Goal: Task Accomplishment & Management: Complete application form

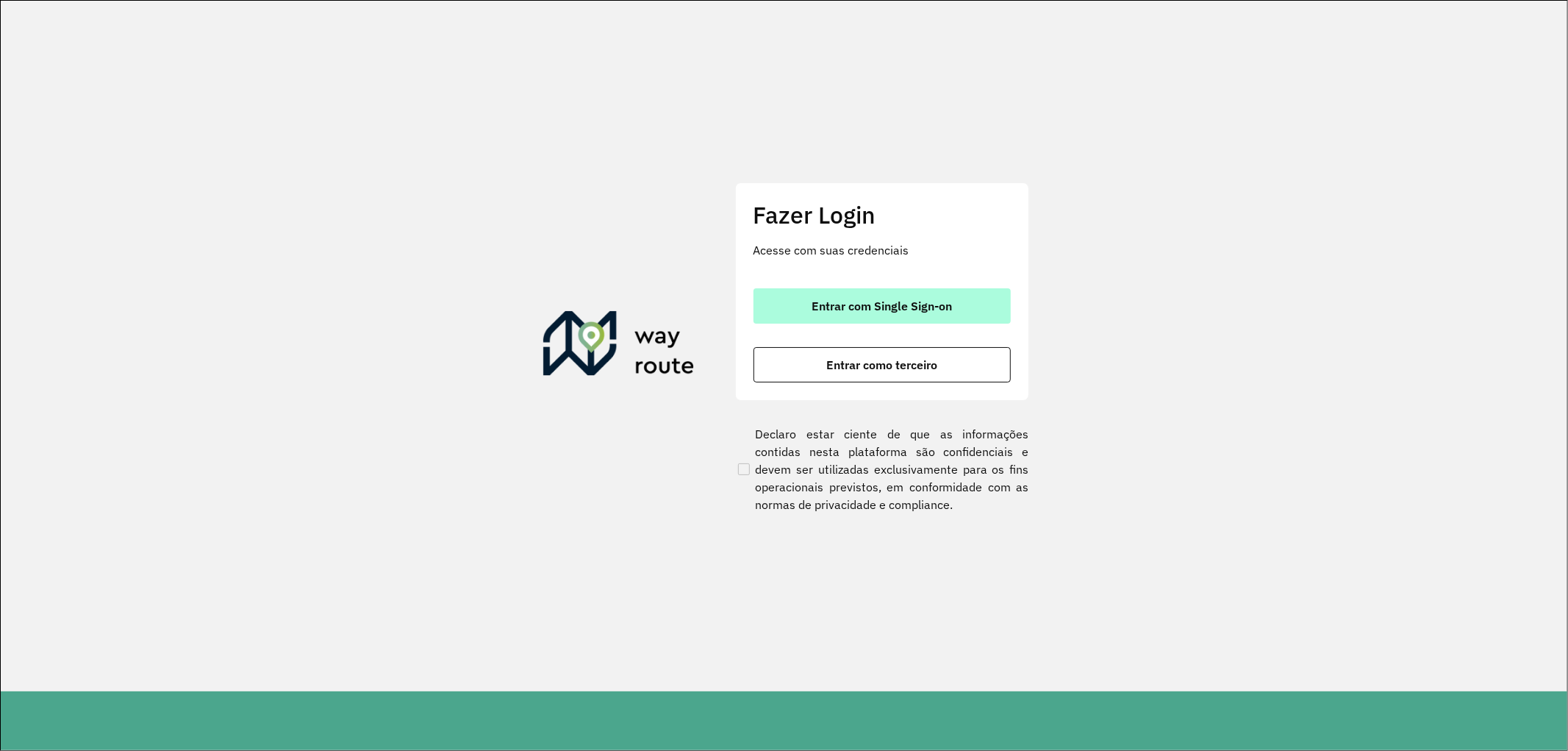
click at [871, 300] on span "Entrar com Single Sign-on" at bounding box center [882, 305] width 141 height 11
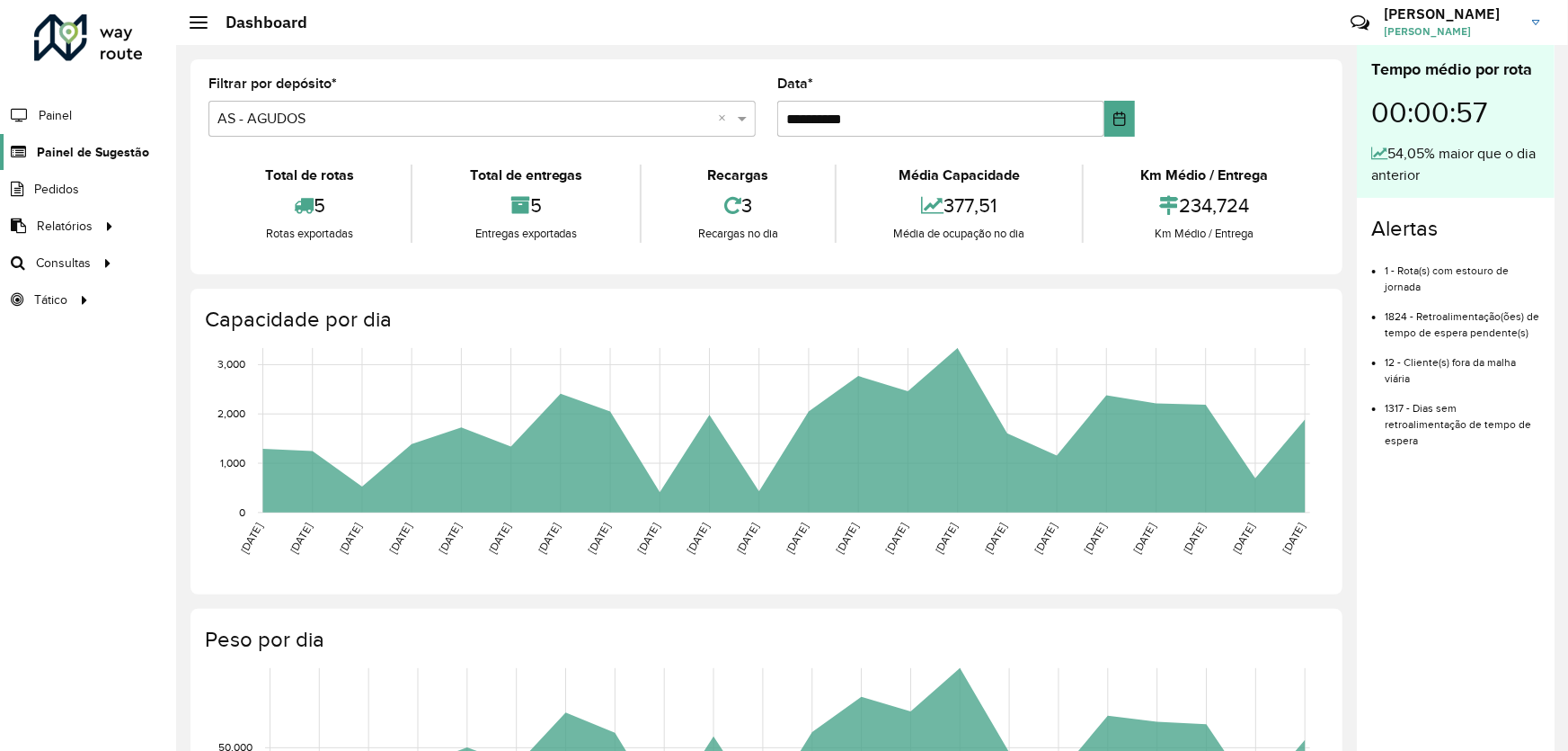
click at [128, 153] on span "Painel de Sugestão" at bounding box center [93, 153] width 113 height 19
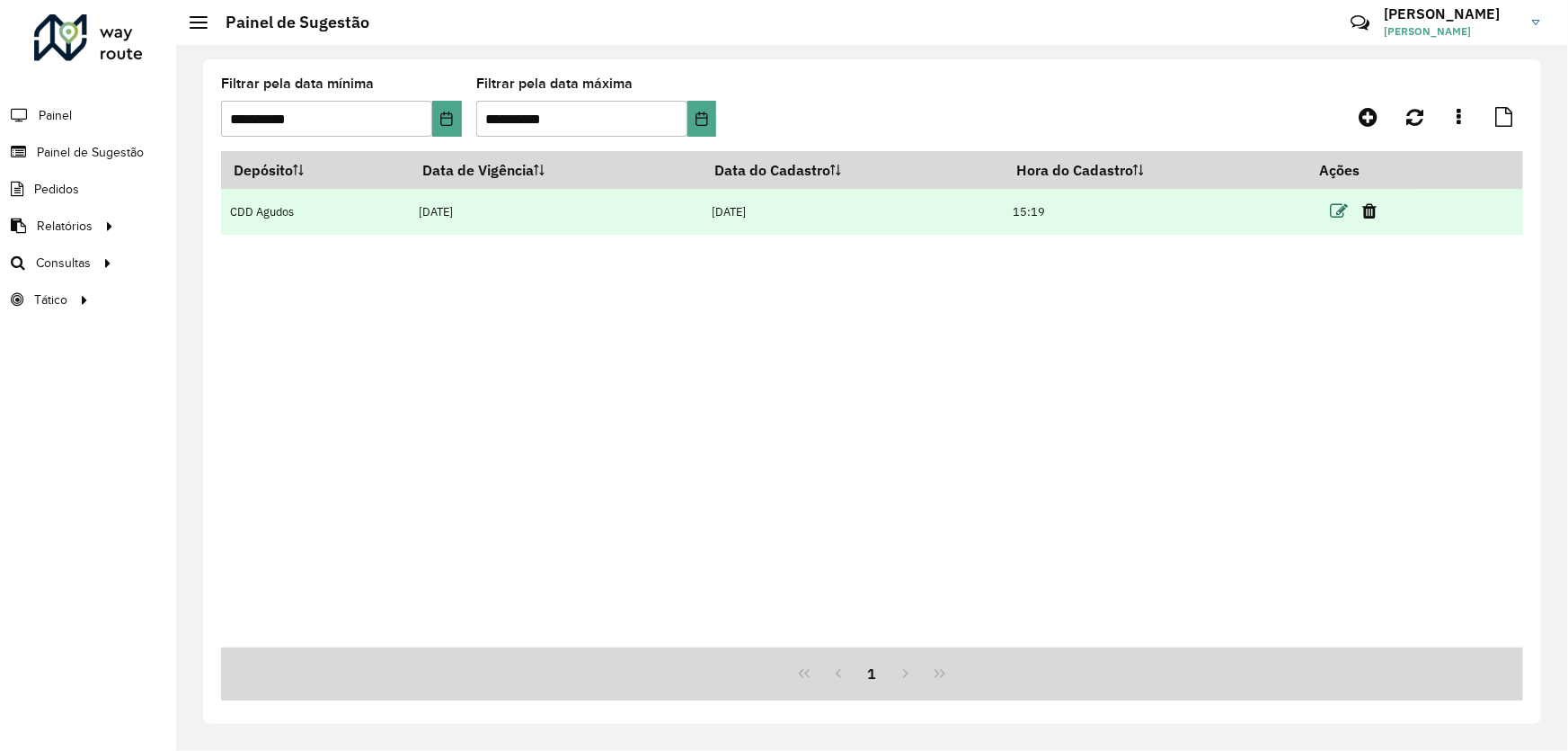
click at [1340, 208] on icon at bounding box center [1339, 210] width 18 height 18
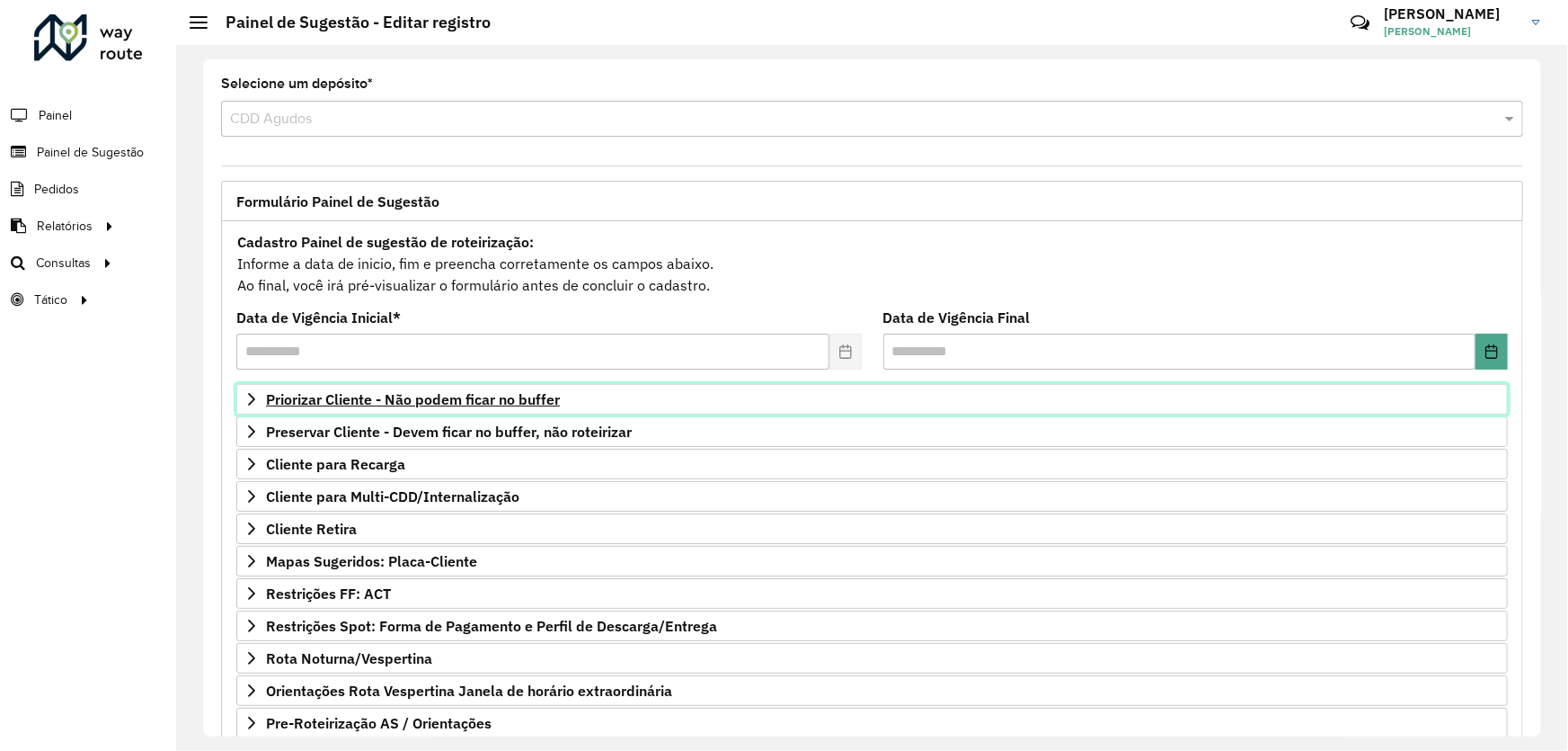
click at [431, 396] on span "Priorizar Cliente - Não podem ficar no buffer" at bounding box center [413, 398] width 294 height 14
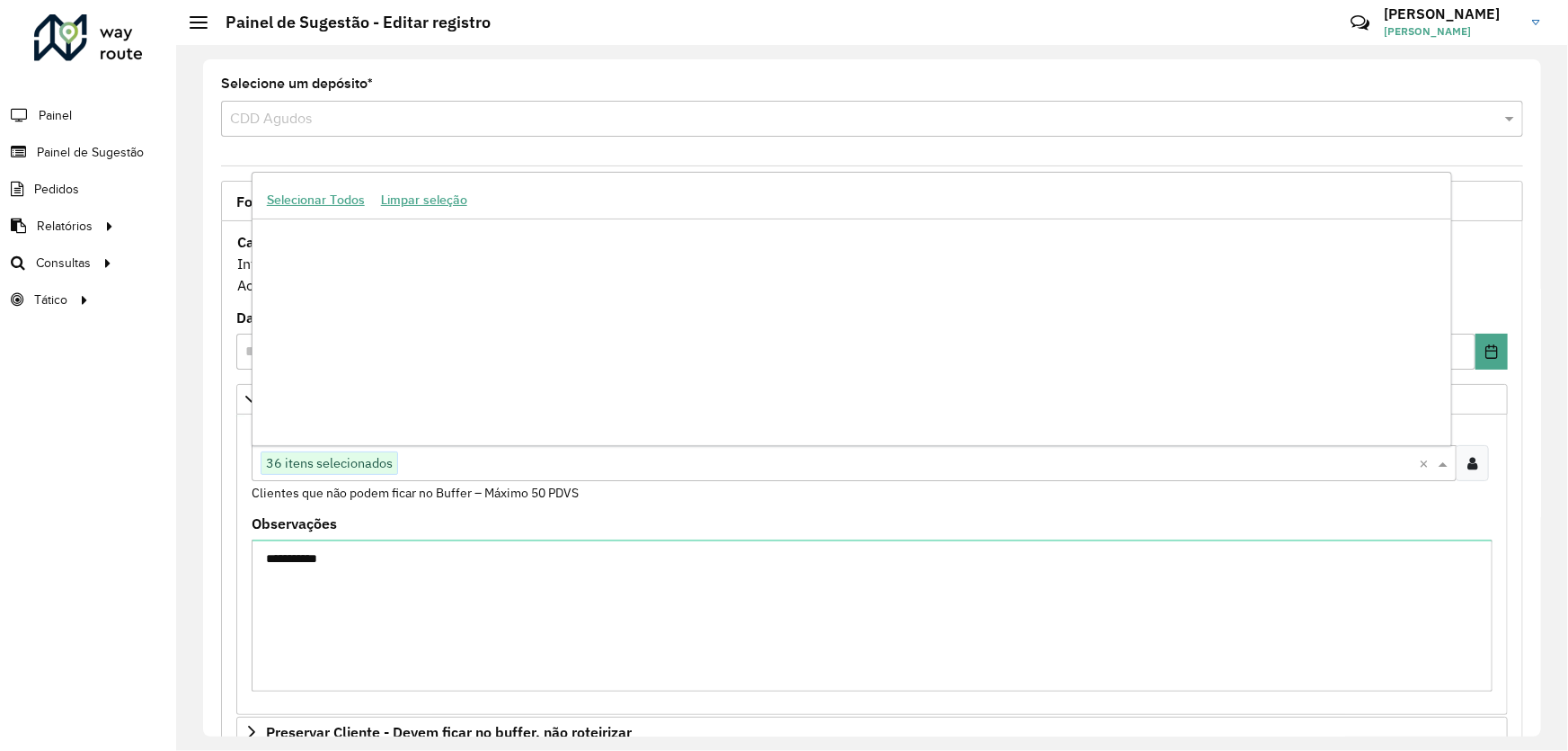
click at [420, 453] on input "text" at bounding box center [909, 463] width 1021 height 21
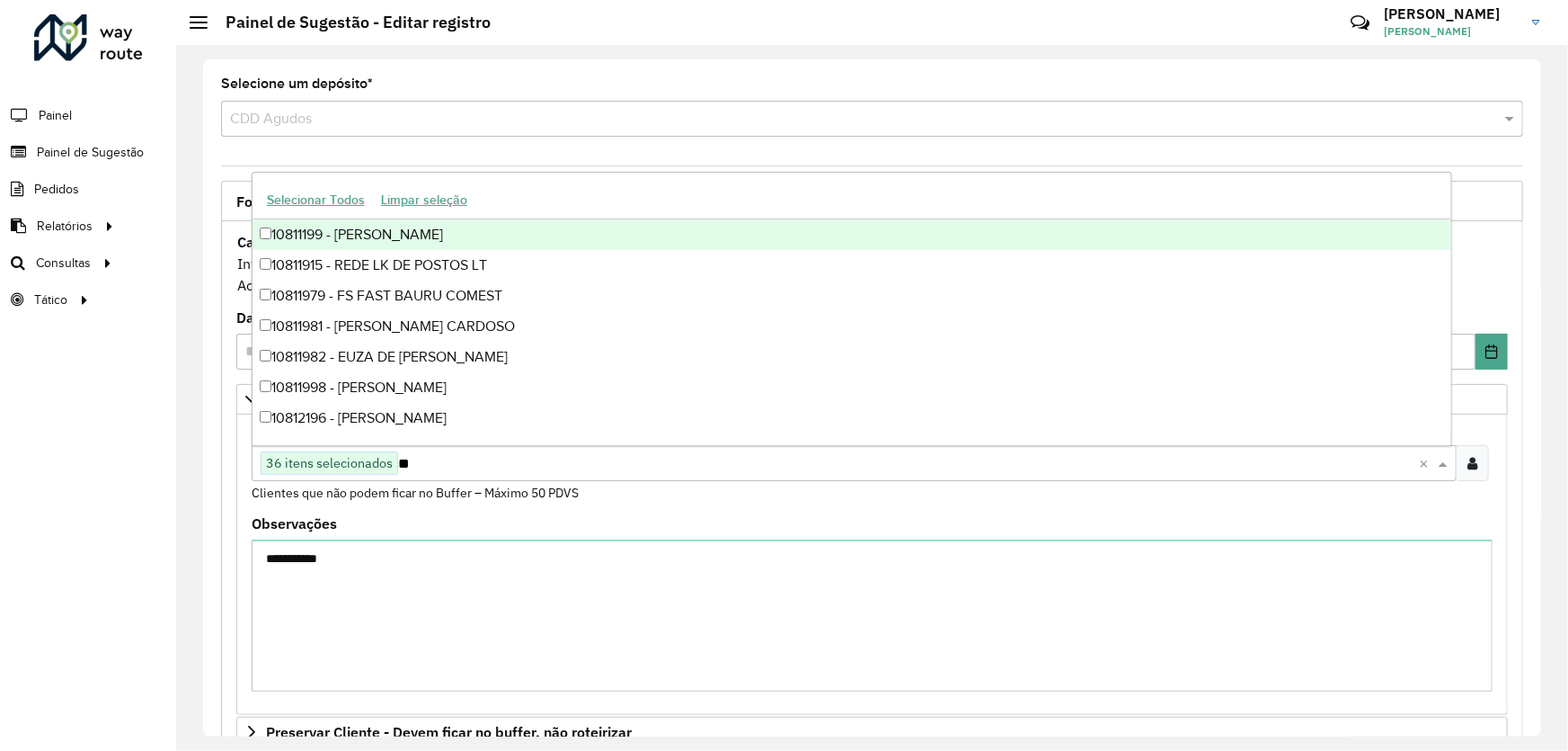
type input "*"
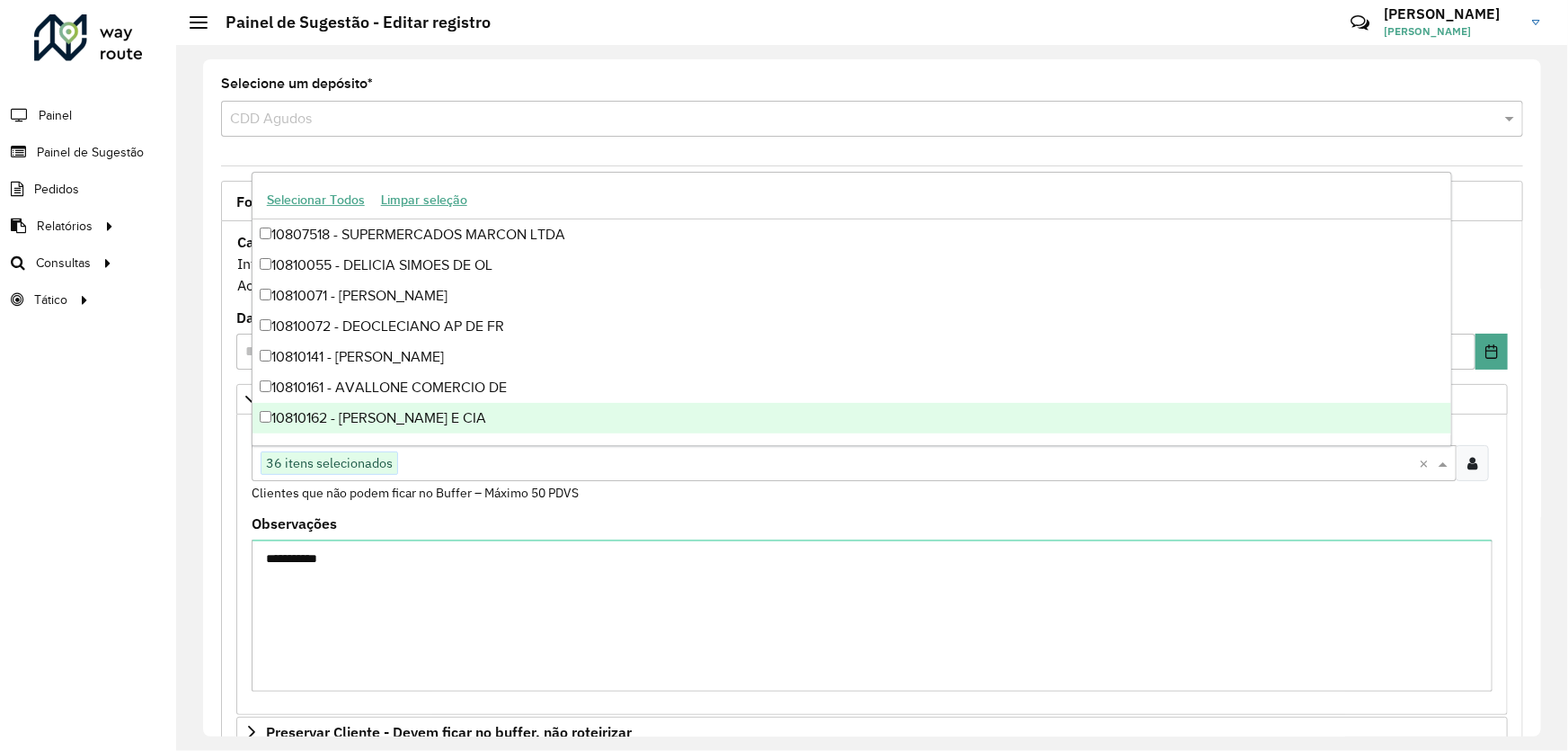
click at [137, 493] on div "Roteirizador AmbevTech Painel Painel de Sugestão Pedidos Relatórios Clientes Cl…" at bounding box center [87, 375] width 176 height 751
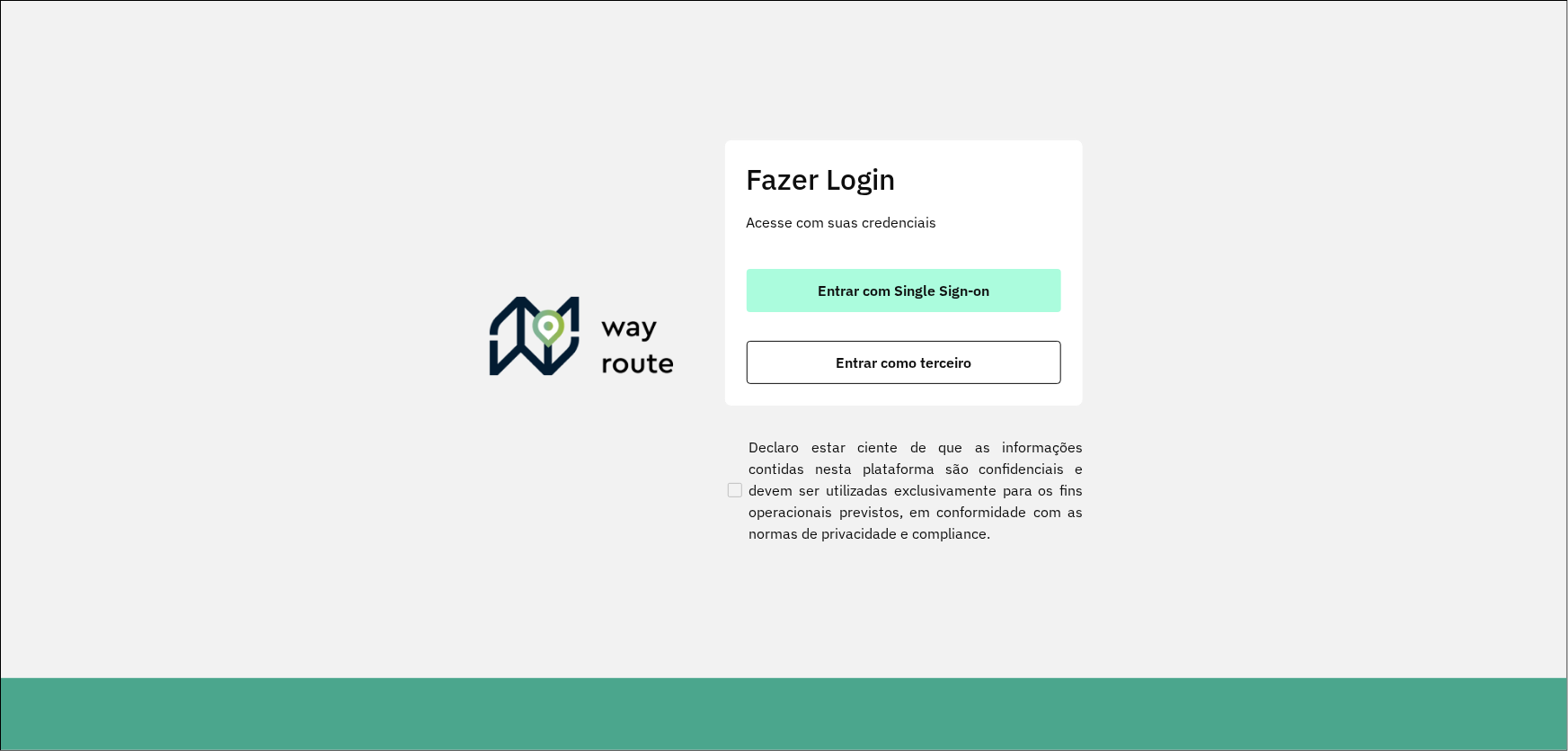
click at [951, 293] on span "Entrar com Single Sign-on" at bounding box center [903, 289] width 172 height 14
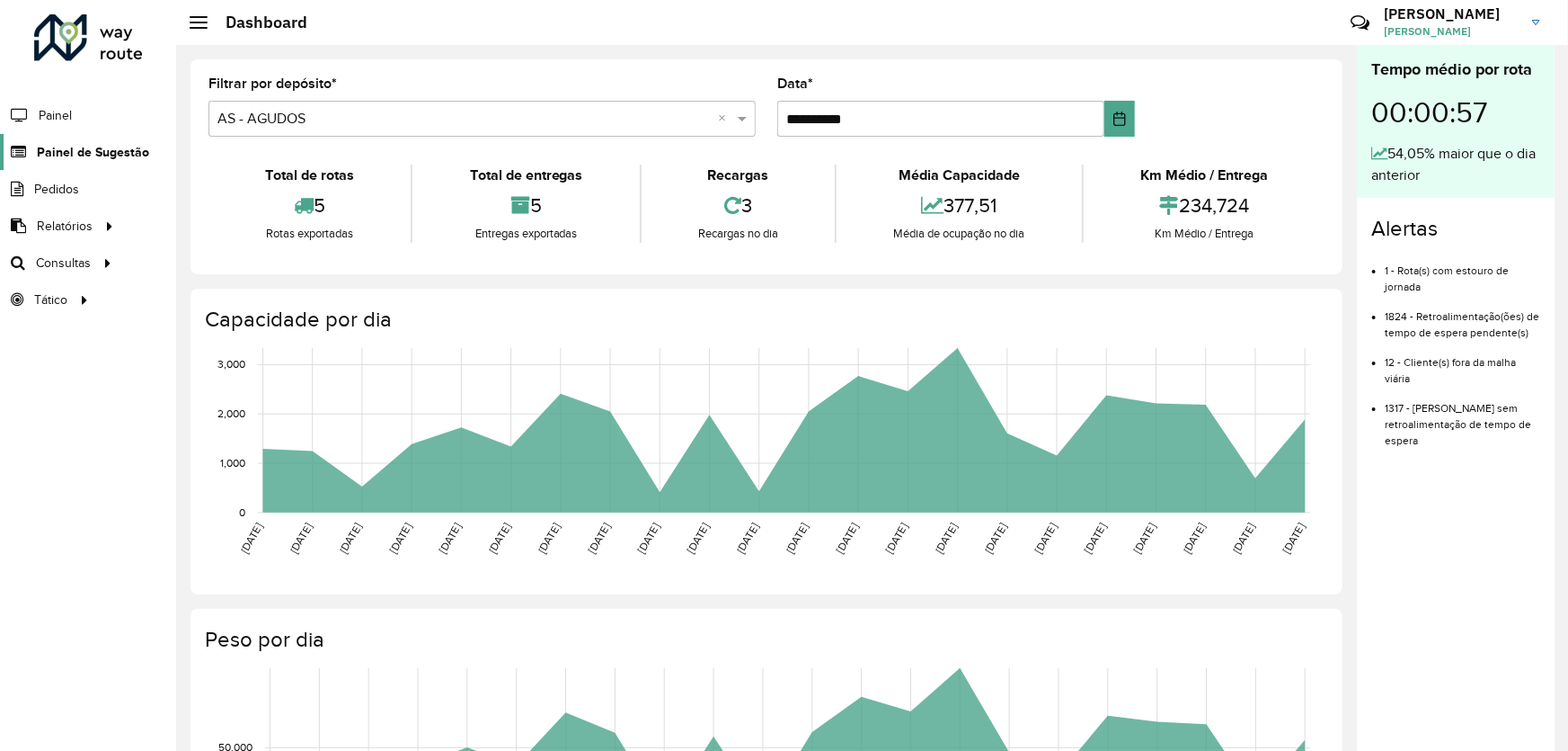
click at [117, 147] on span "Painel de Sugestão" at bounding box center [93, 153] width 113 height 19
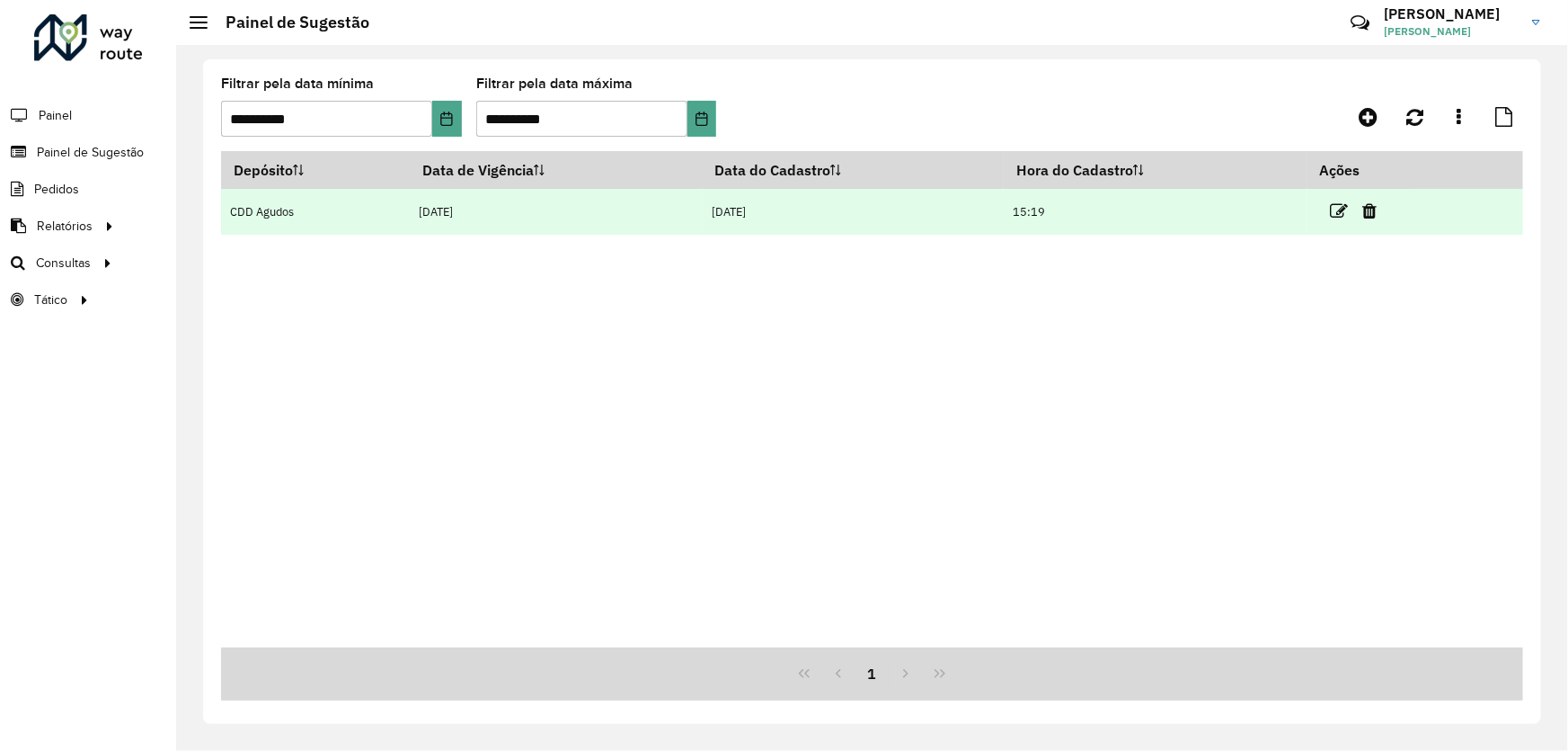
click at [1331, 209] on td at bounding box center [1362, 211] width 108 height 45
click at [1349, 210] on icon at bounding box center [1339, 210] width 18 height 18
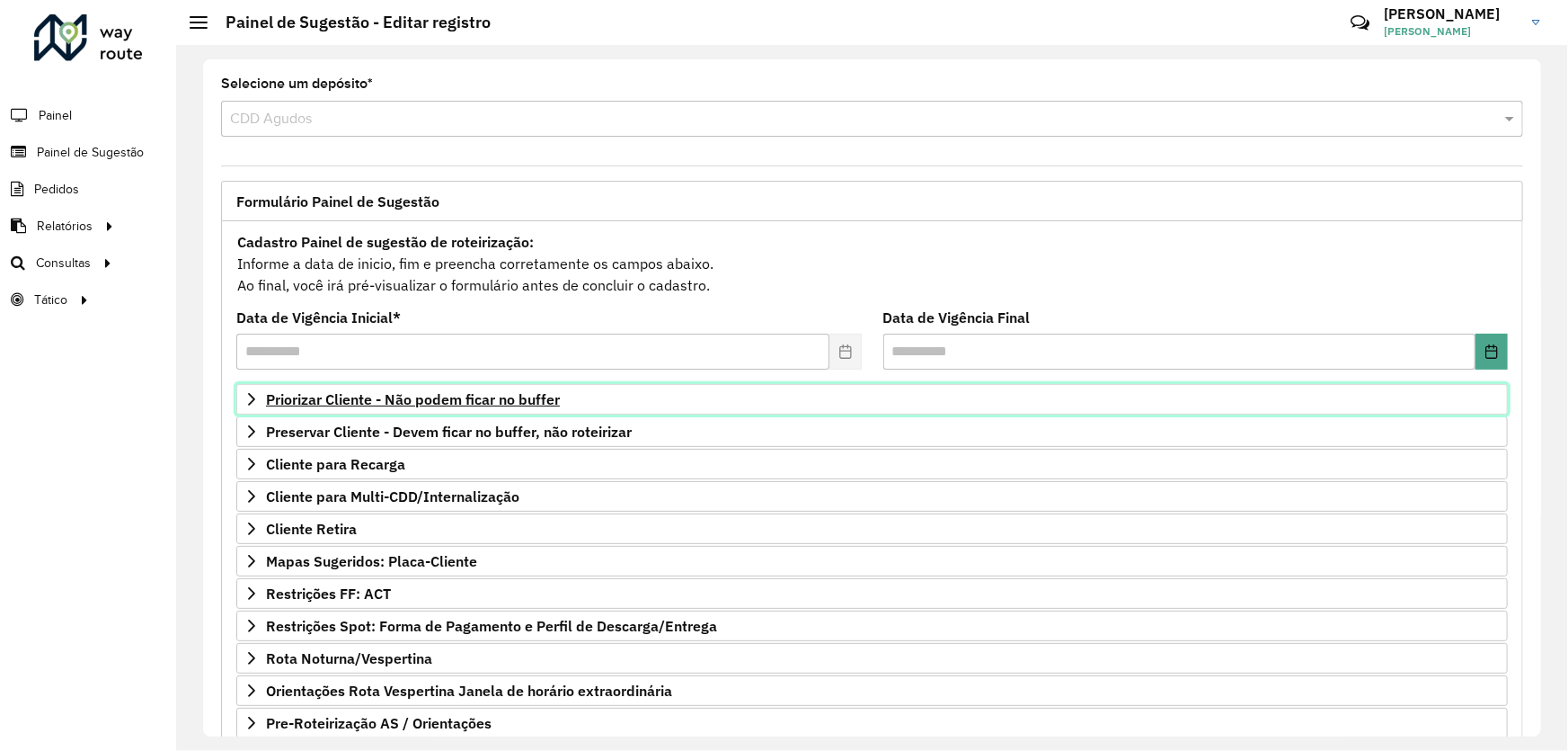
click at [411, 395] on span "Priorizar Cliente - Não podem ficar no buffer" at bounding box center [413, 398] width 294 height 14
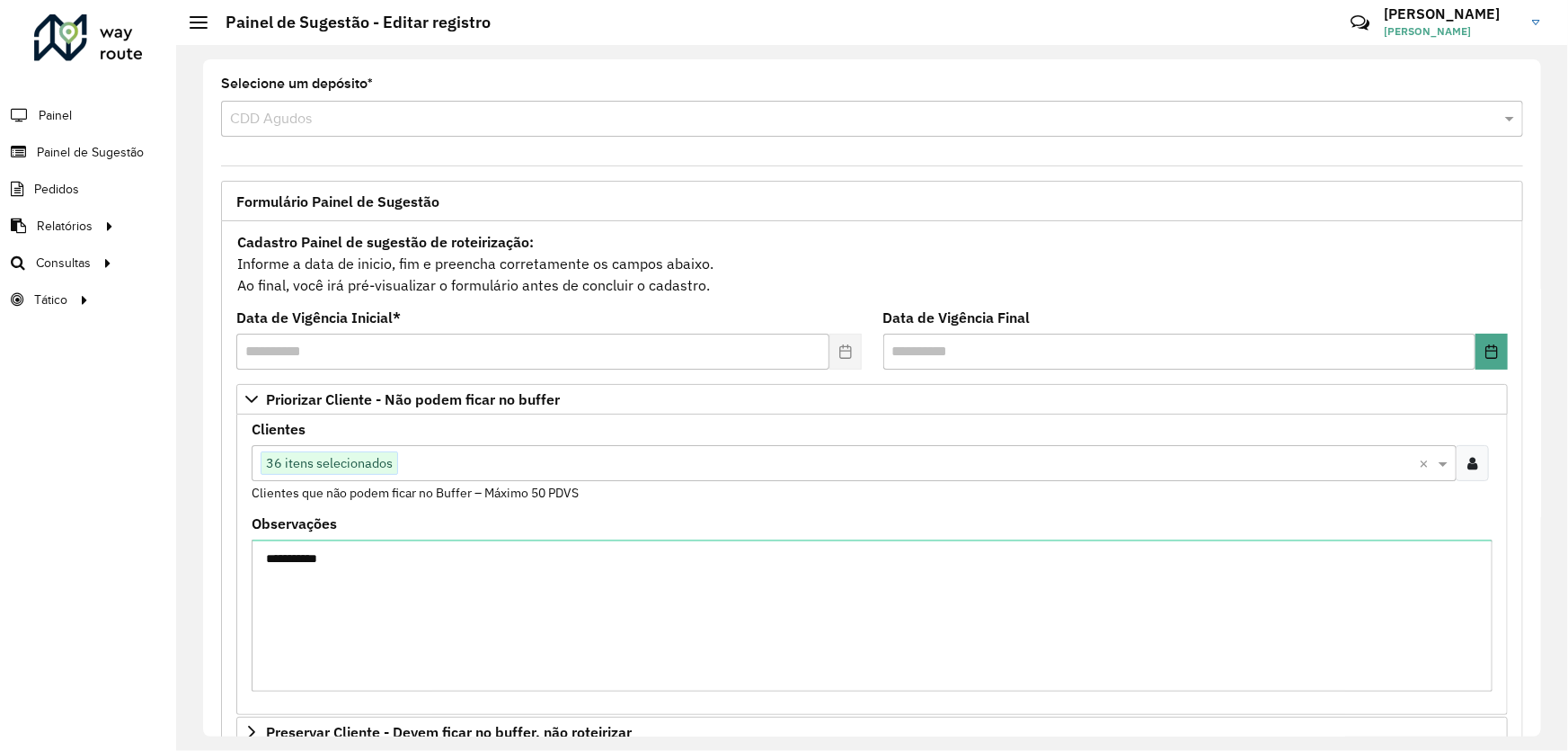
click at [415, 460] on input "text" at bounding box center [909, 463] width 1021 height 21
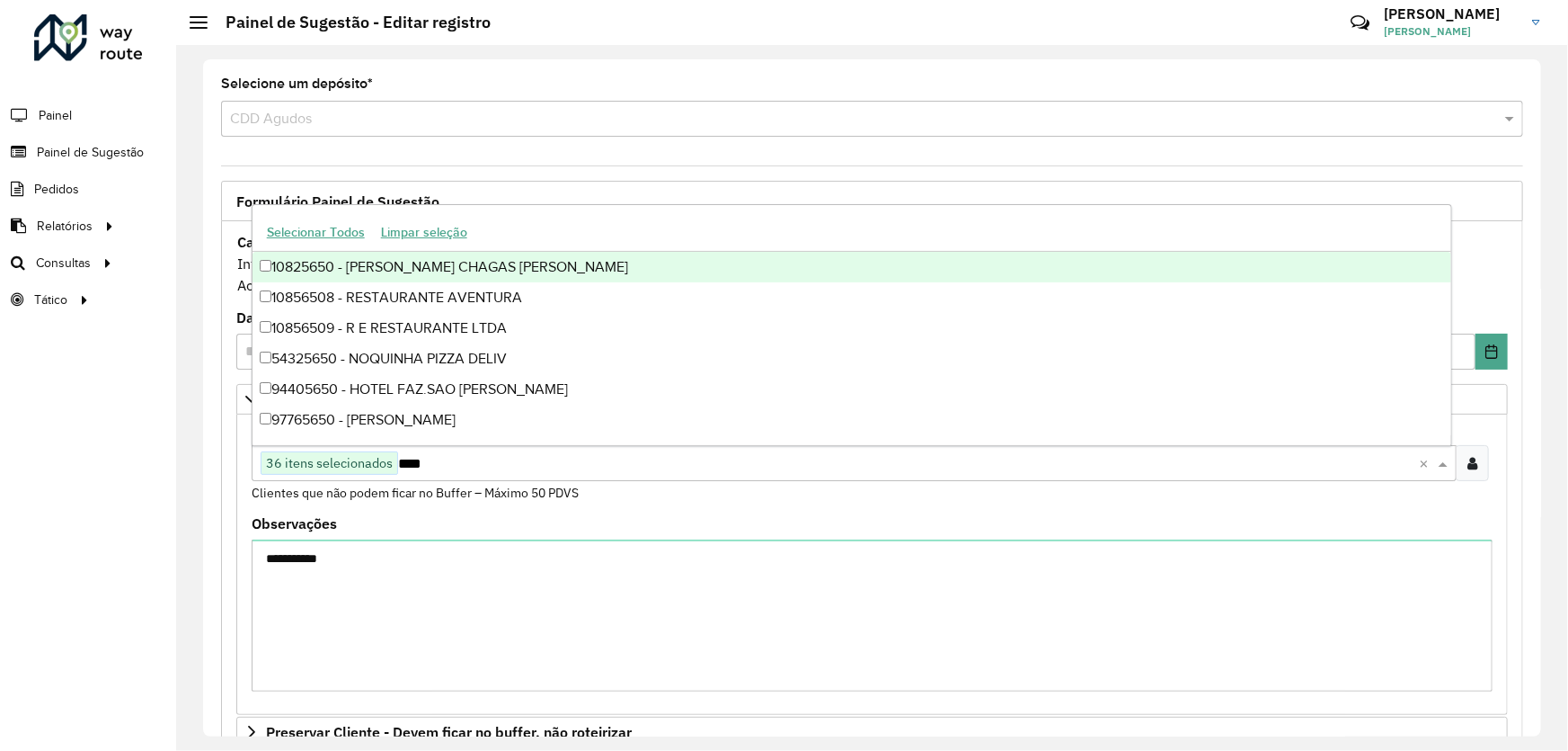
type input "*****"
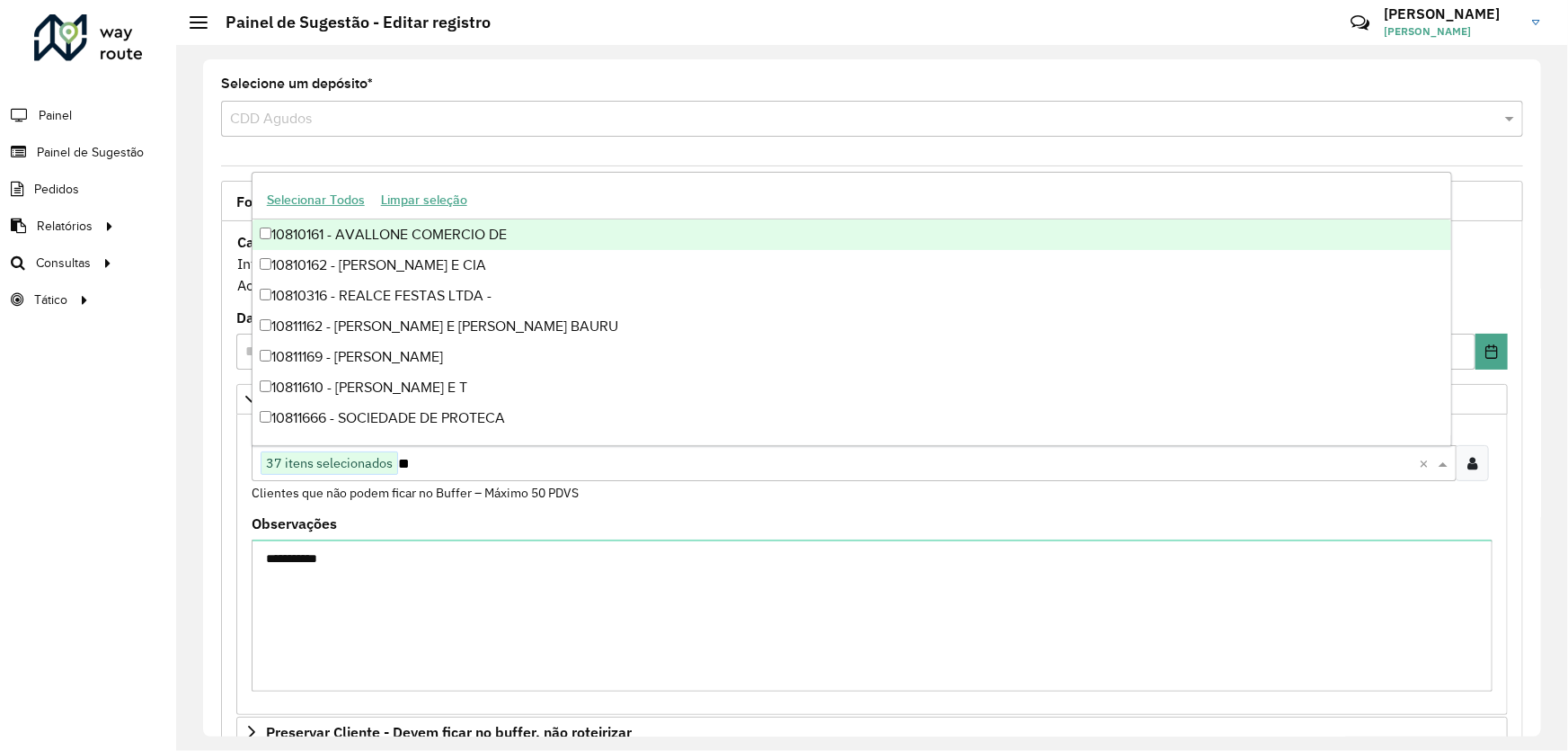
type input "*"
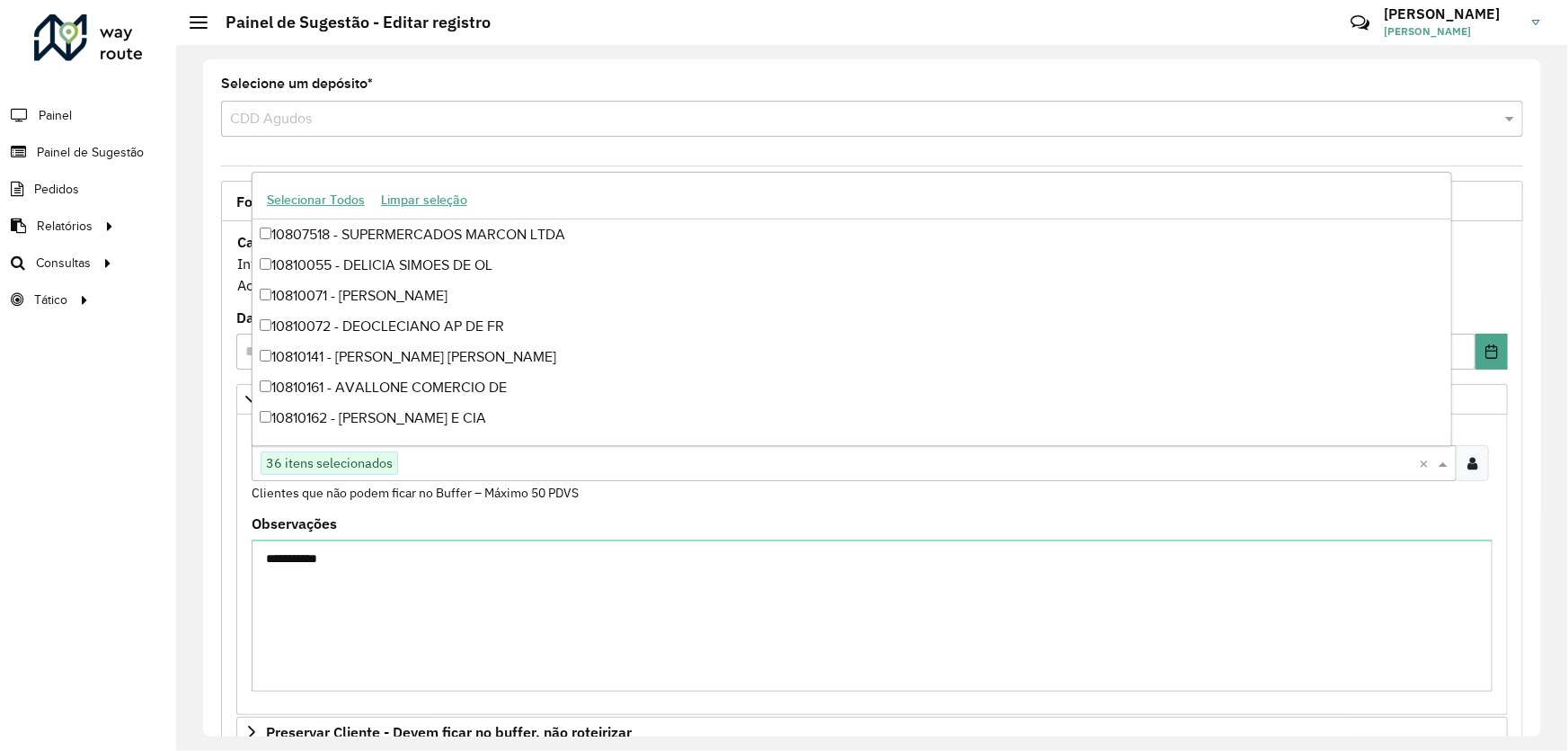
click at [57, 476] on div "Roteirizador AmbevTech Painel Painel de Sugestão Pedidos Relatórios Clientes Cl…" at bounding box center [87, 375] width 176 height 751
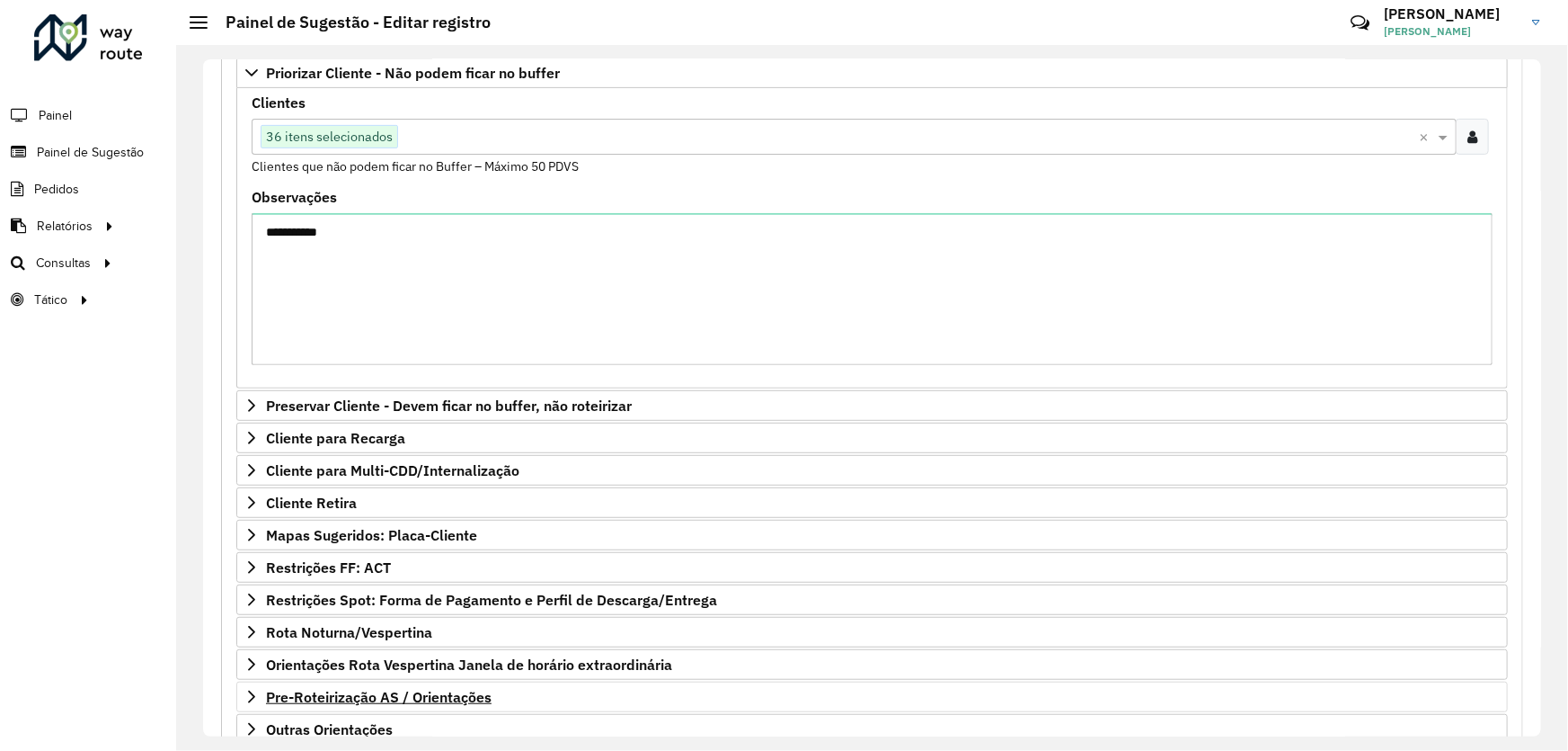
scroll to position [443, 0]
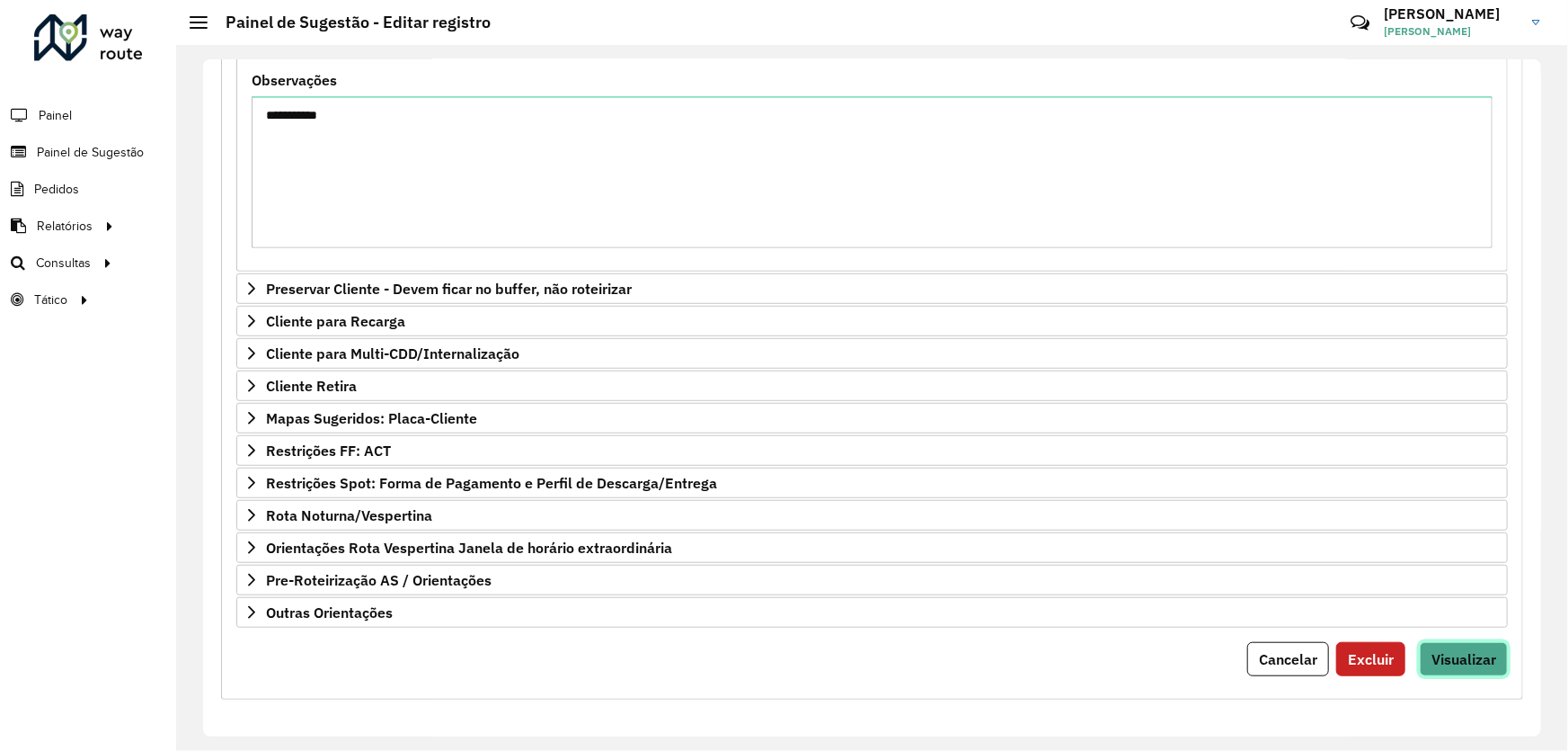
click at [1450, 651] on span "Visualizar" at bounding box center [1464, 659] width 65 height 18
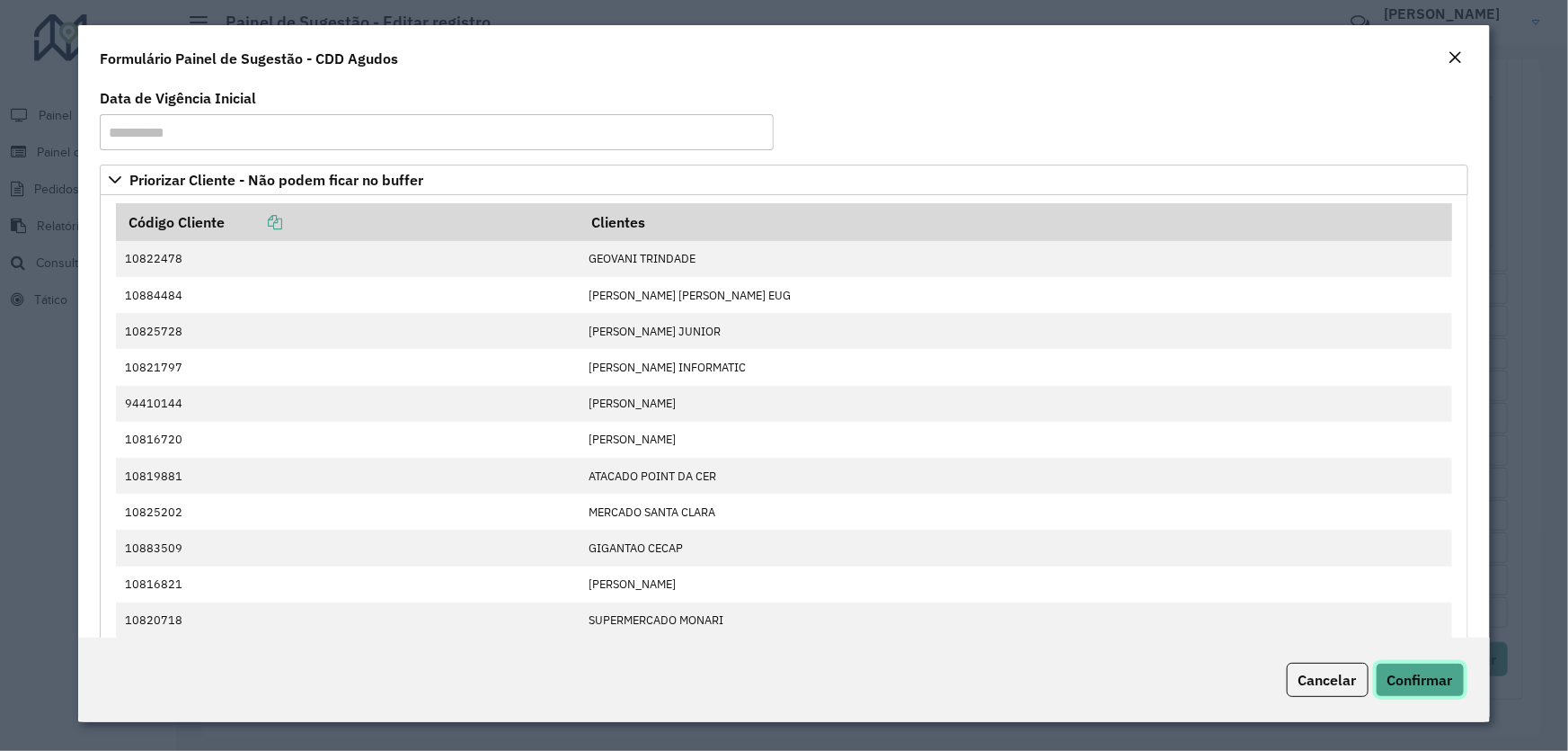
click at [1422, 677] on span "Confirmar" at bounding box center [1420, 679] width 66 height 18
